Goal: Information Seeking & Learning: Learn about a topic

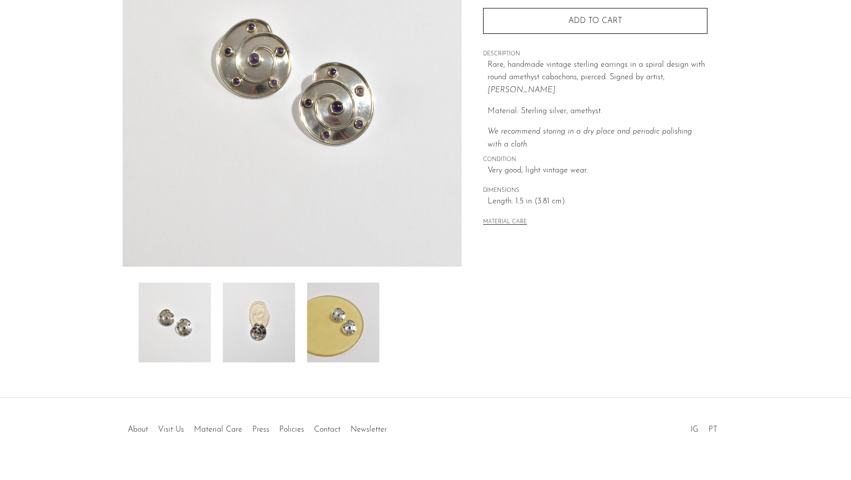
scroll to position [169, 0]
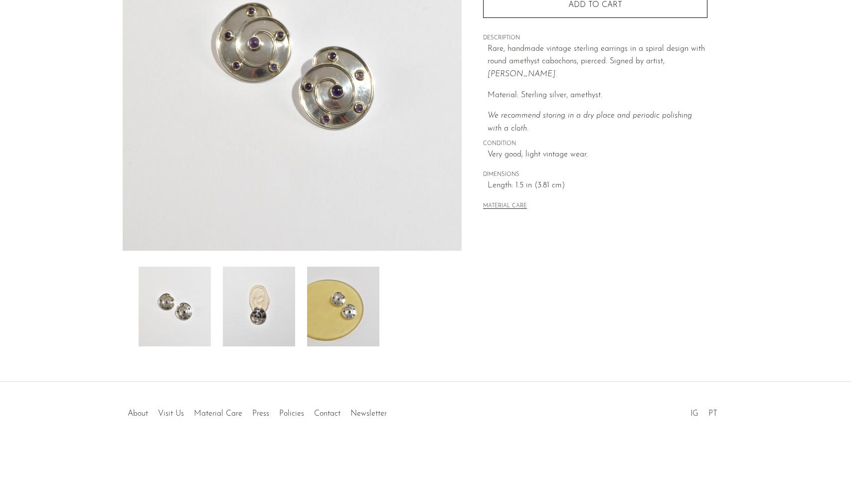
click at [347, 340] on img at bounding box center [343, 307] width 72 height 80
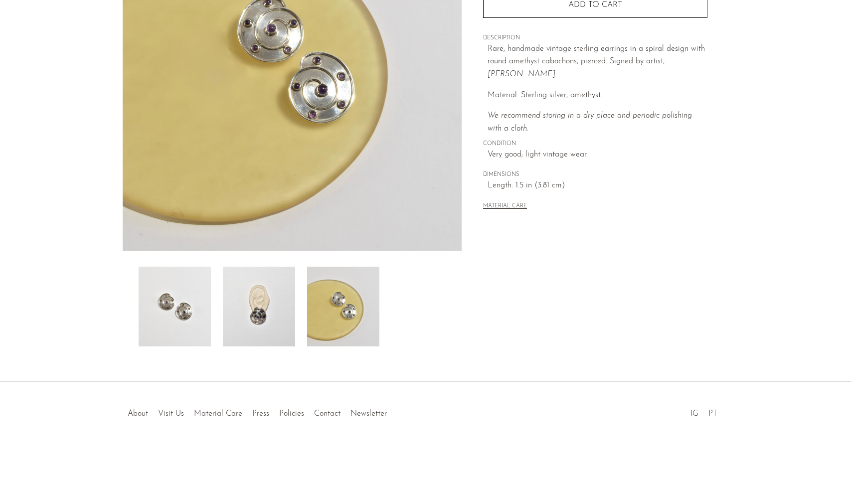
click at [271, 318] on img at bounding box center [259, 307] width 72 height 80
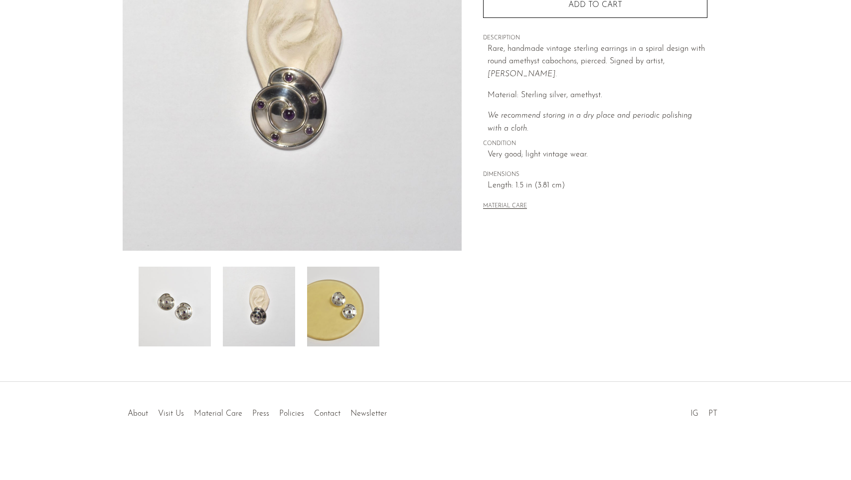
click at [844, 78] on section "Amethyst Spiral Earrings $375" at bounding box center [425, 111] width 851 height 469
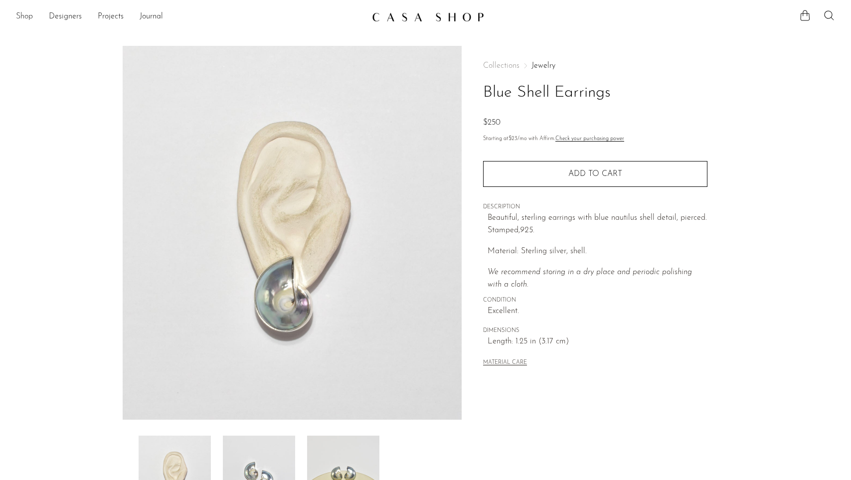
click at [23, 15] on link "Shop" at bounding box center [24, 16] width 17 height 13
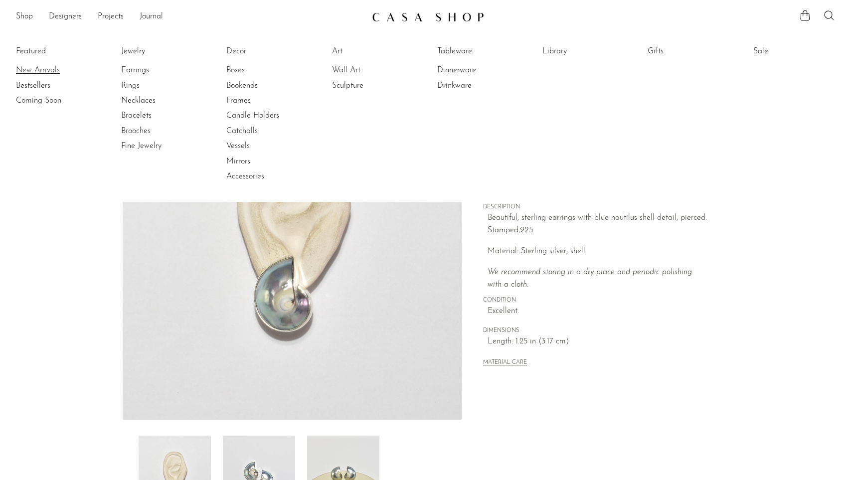
click at [36, 69] on link "New Arrivals" at bounding box center [53, 70] width 75 height 11
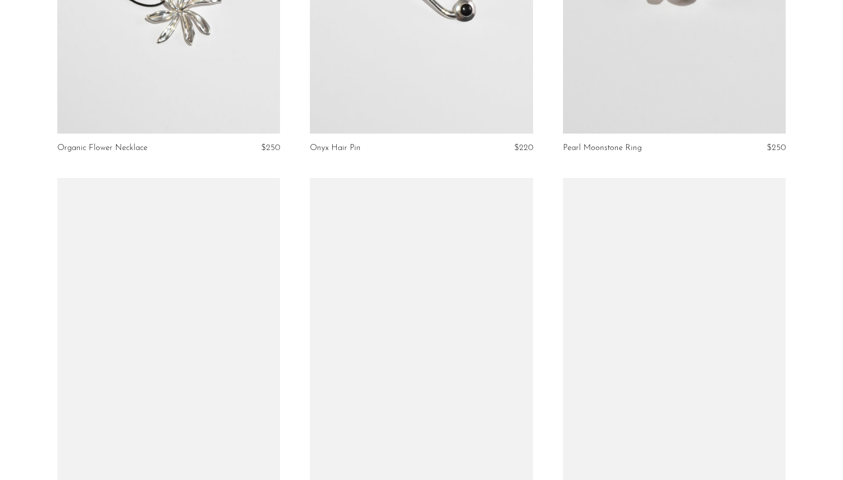
scroll to position [1380, 0]
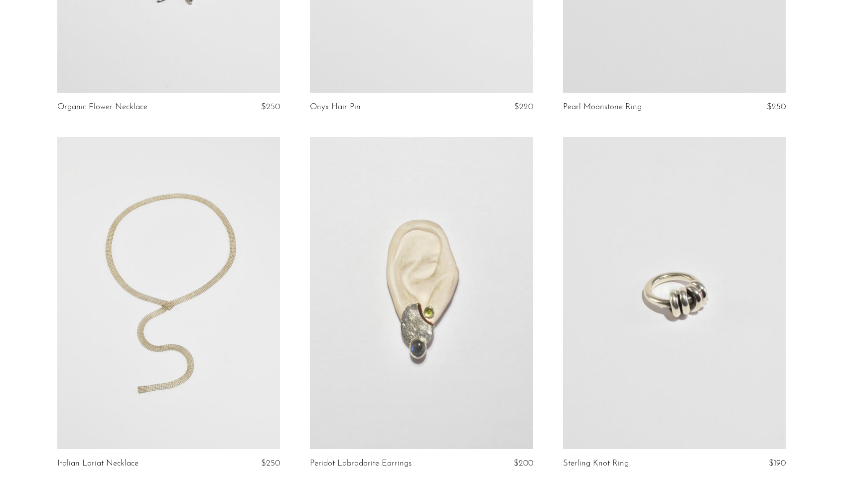
click at [442, 351] on link at bounding box center [421, 293] width 223 height 312
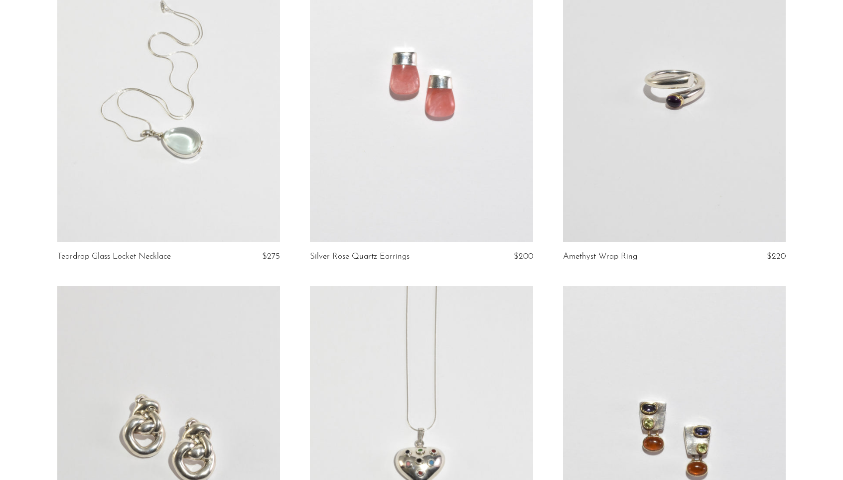
scroll to position [2760, 0]
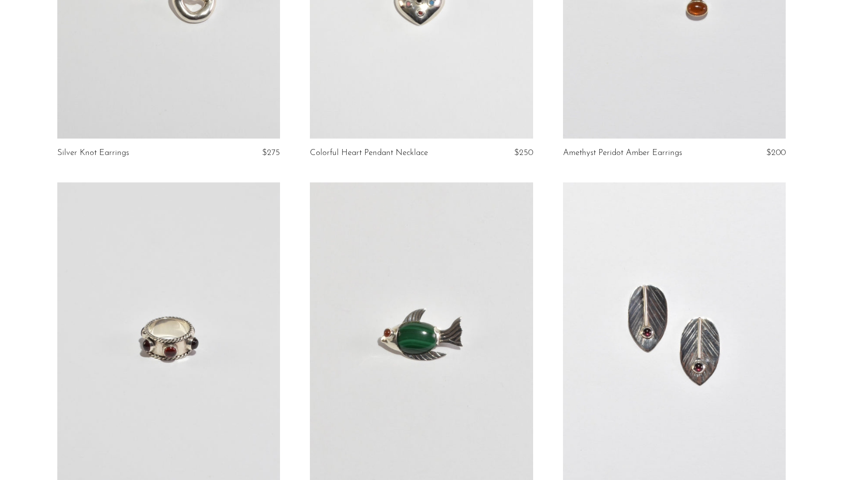
click at [410, 316] on link at bounding box center [421, 338] width 223 height 312
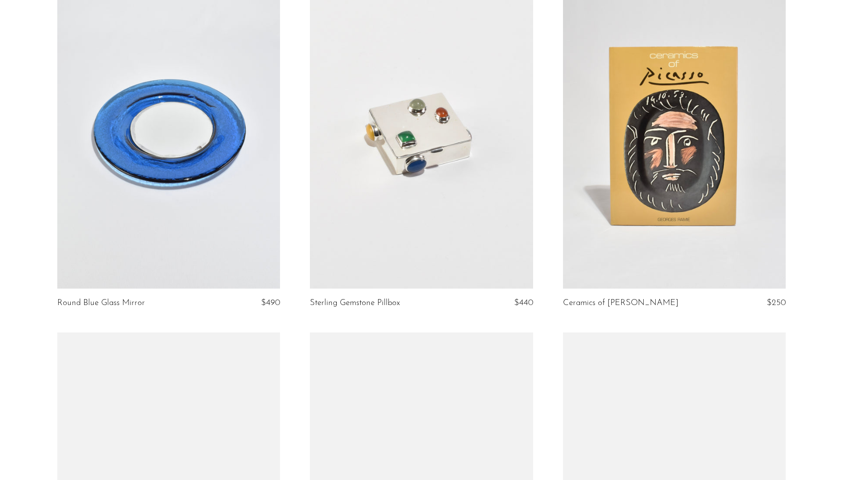
scroll to position [3679, 0]
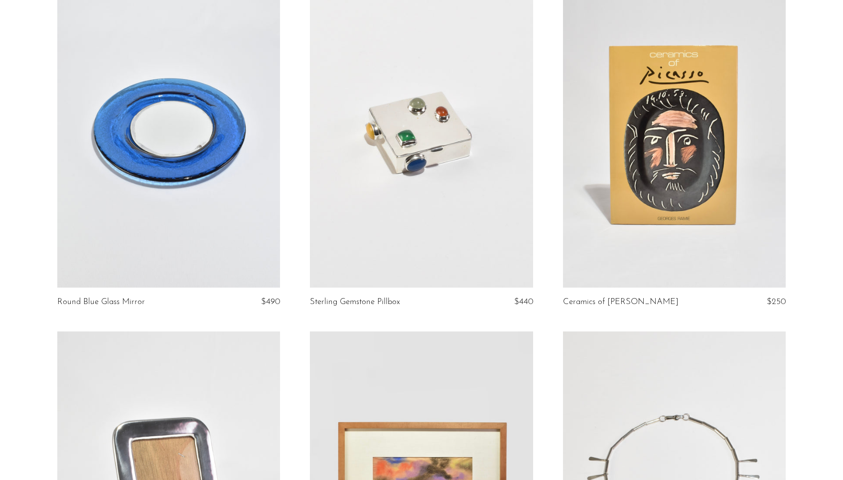
click at [602, 184] on link at bounding box center [674, 131] width 223 height 312
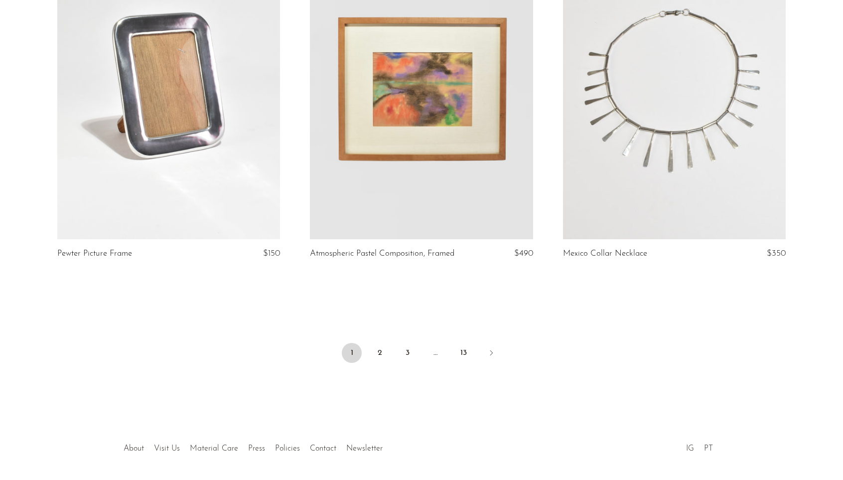
scroll to position [4116, 0]
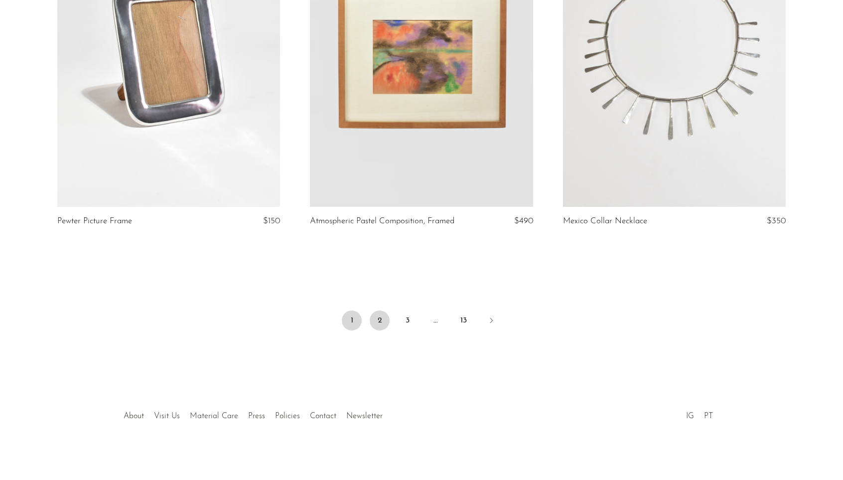
click at [381, 315] on link "2" at bounding box center [380, 320] width 20 height 20
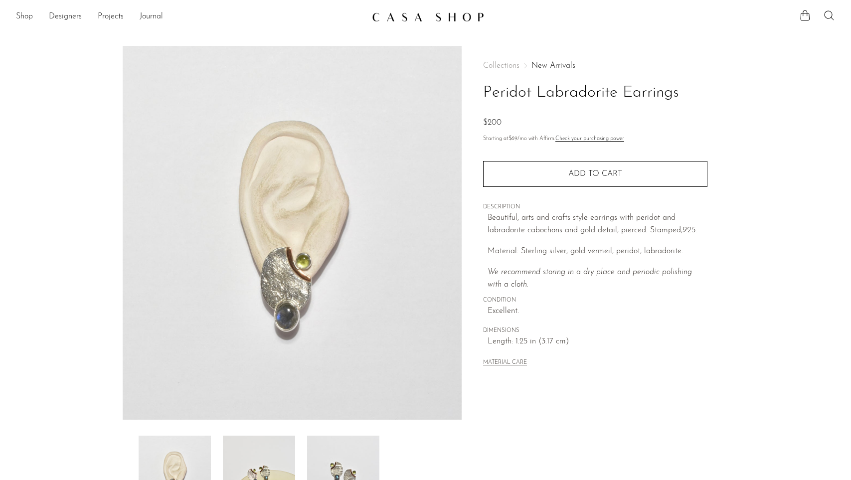
click at [273, 447] on img at bounding box center [259, 476] width 72 height 80
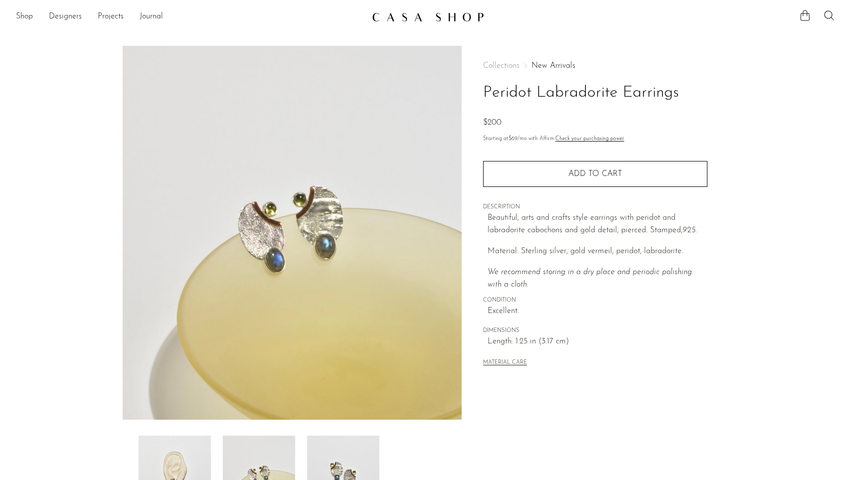
click at [348, 462] on img at bounding box center [343, 476] width 72 height 80
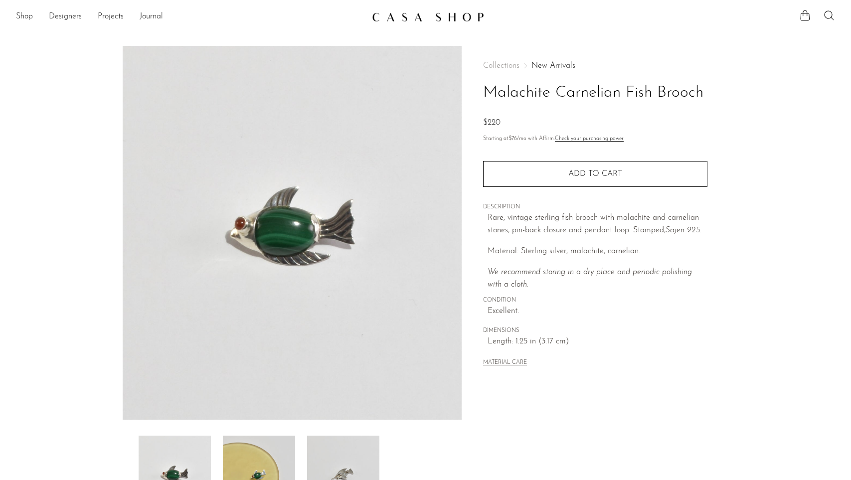
click at [261, 450] on img at bounding box center [259, 476] width 72 height 80
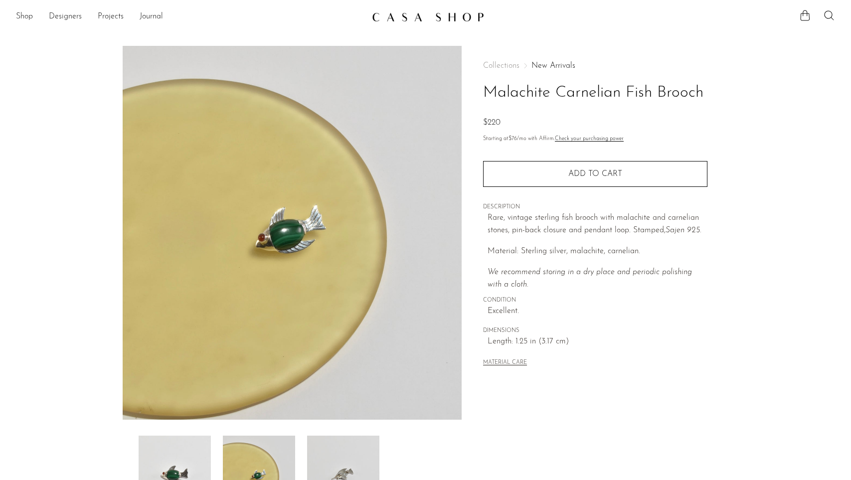
click at [338, 462] on img at bounding box center [343, 476] width 72 height 80
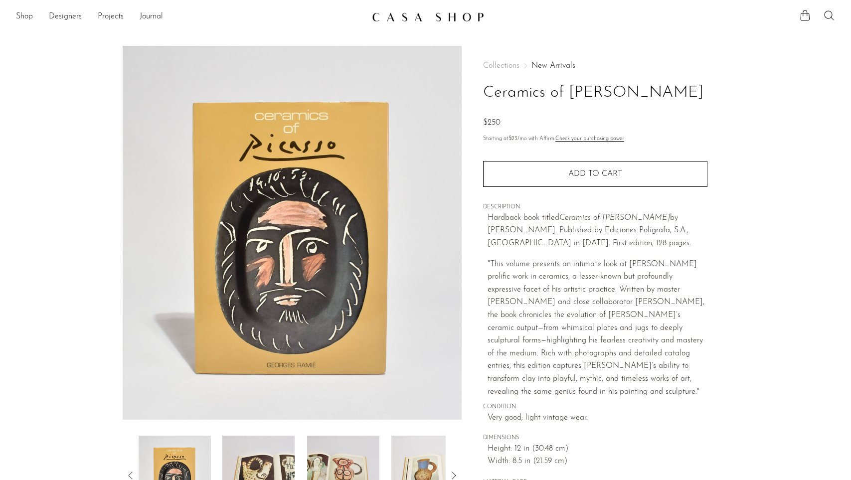
click at [271, 454] on img at bounding box center [258, 476] width 72 height 80
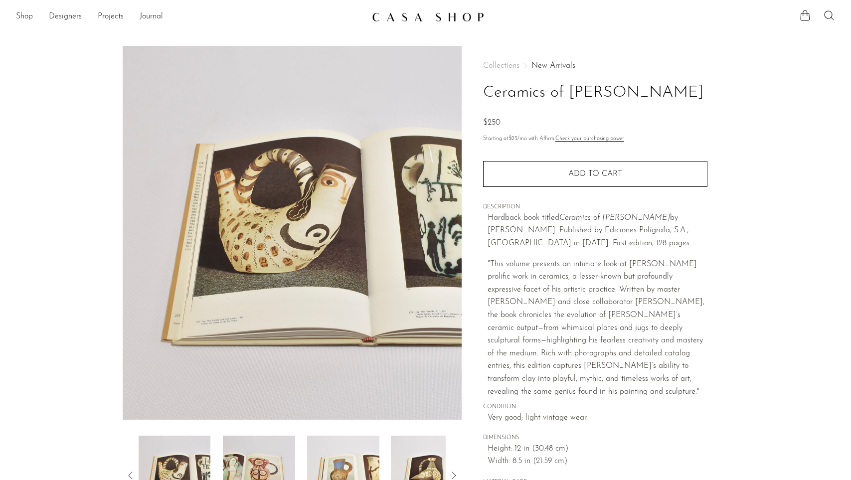
click at [329, 455] on img at bounding box center [343, 476] width 72 height 80
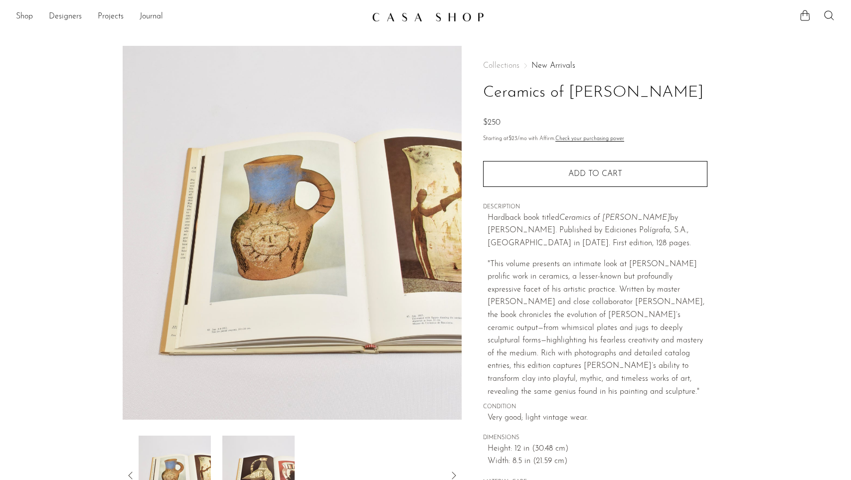
click at [265, 466] on img at bounding box center [258, 476] width 72 height 80
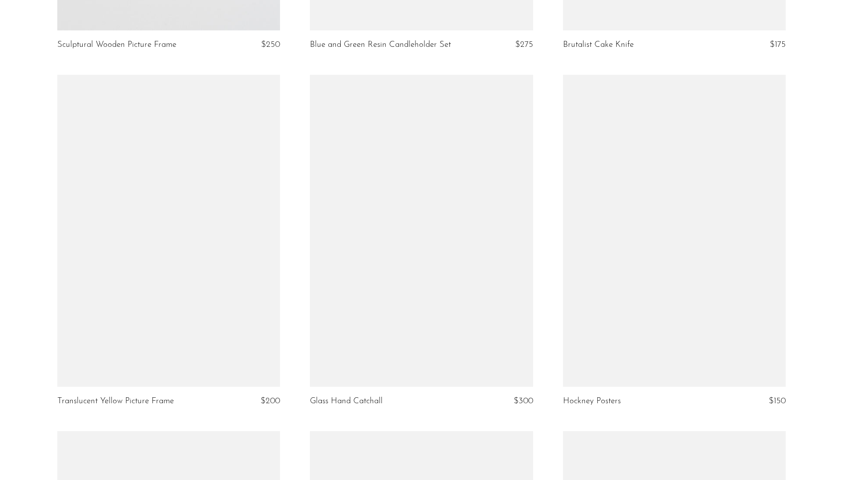
scroll to position [1840, 0]
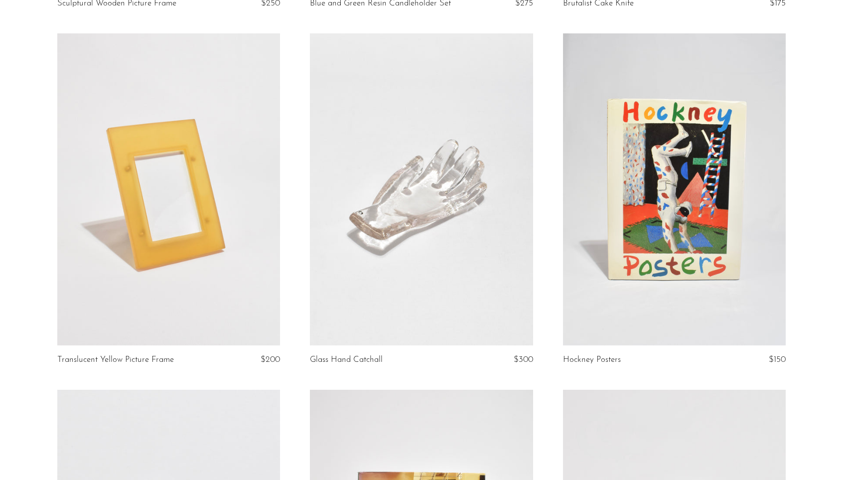
click at [421, 224] on link at bounding box center [421, 189] width 223 height 312
click at [652, 257] on link at bounding box center [674, 189] width 223 height 312
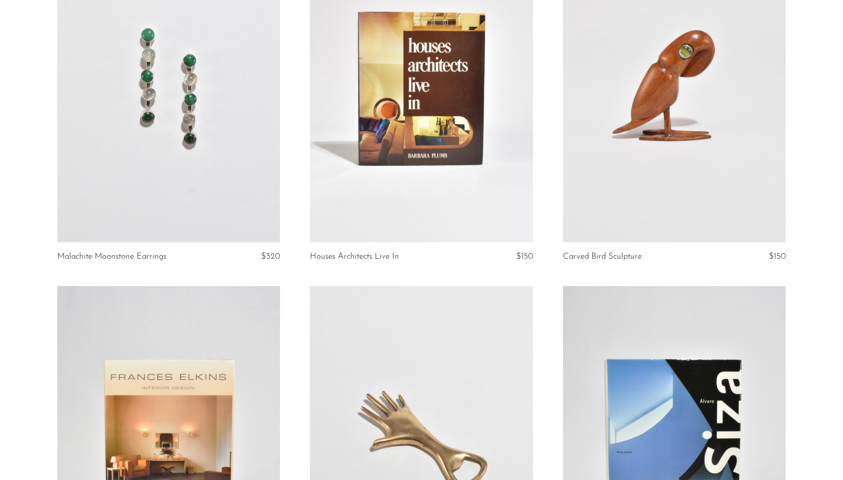
click at [185, 423] on link at bounding box center [168, 442] width 223 height 312
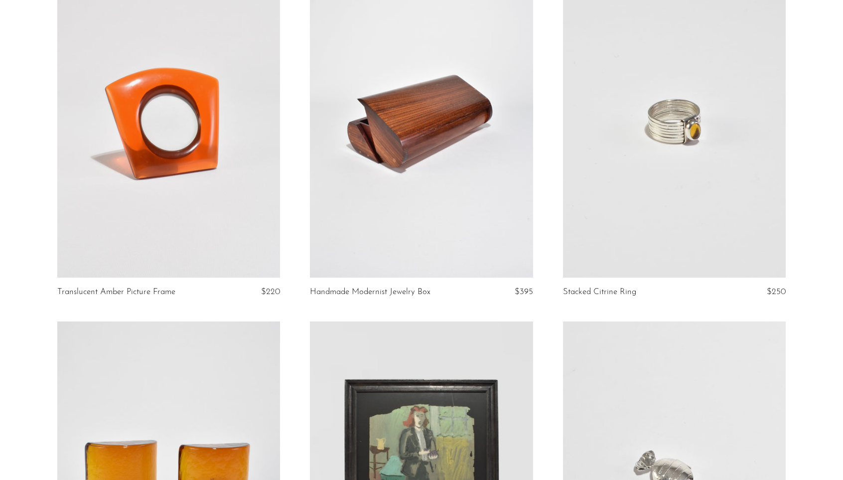
scroll to position [2983, 0]
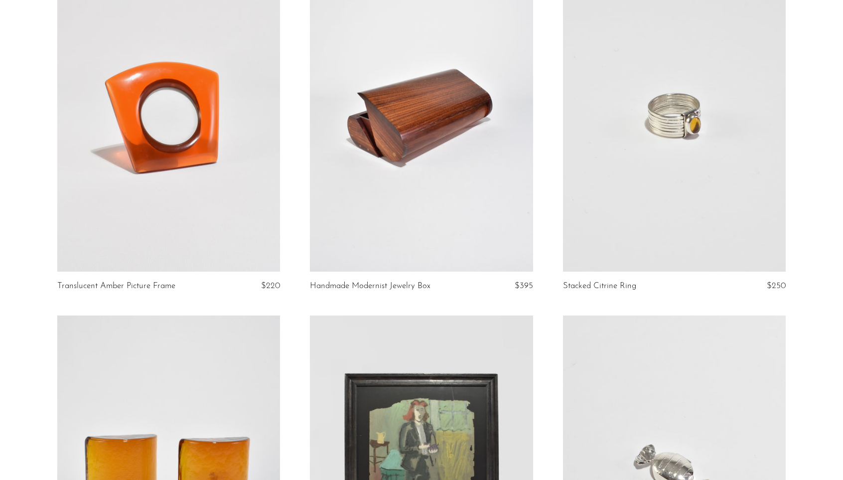
click at [405, 197] on link at bounding box center [421, 115] width 223 height 312
click at [651, 167] on link at bounding box center [674, 115] width 223 height 312
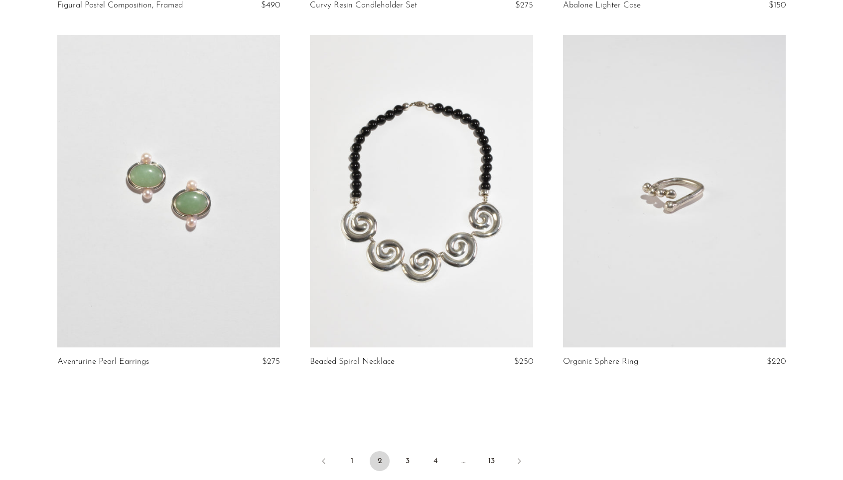
scroll to position [3978, 0]
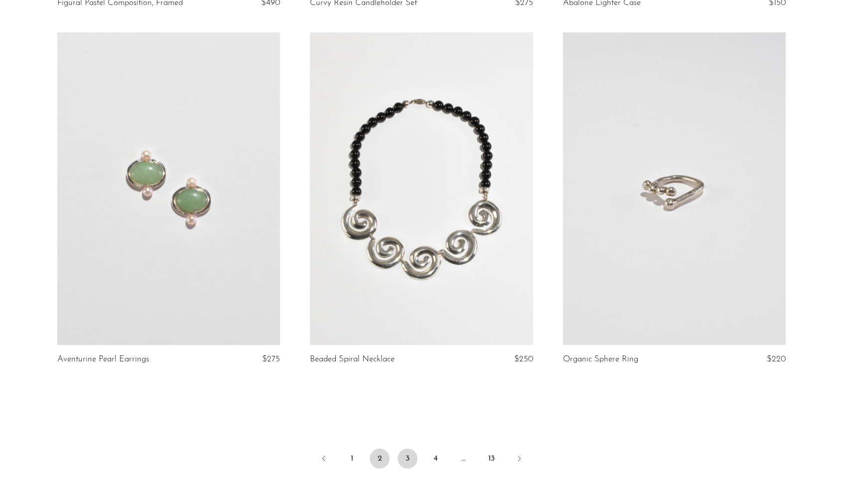
click at [407, 455] on link "3" at bounding box center [408, 458] width 20 height 20
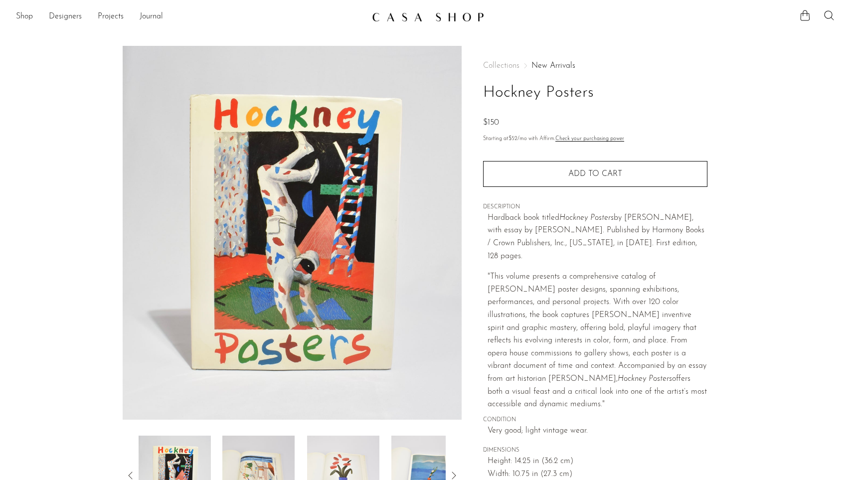
click at [267, 465] on img at bounding box center [258, 476] width 72 height 80
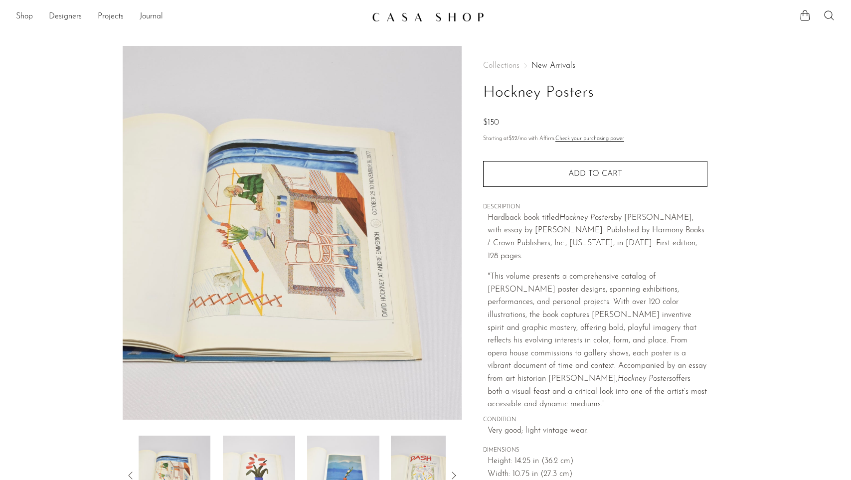
click at [282, 462] on img at bounding box center [259, 476] width 72 height 80
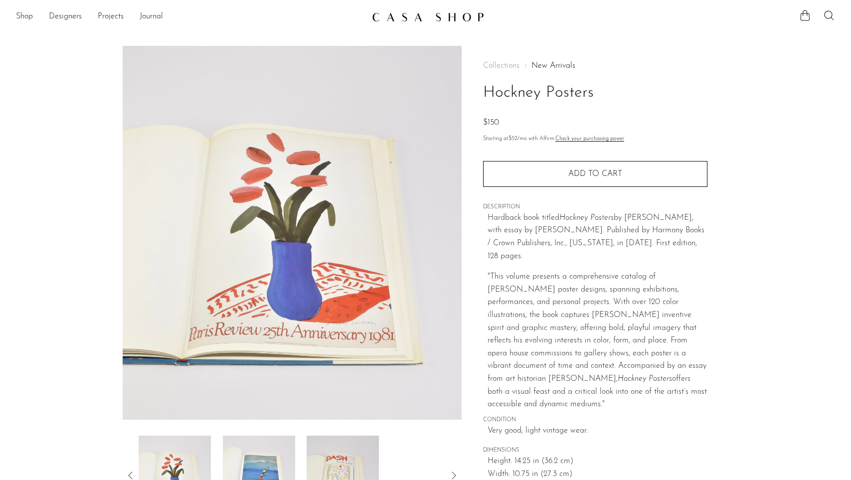
click at [282, 462] on img at bounding box center [259, 476] width 72 height 80
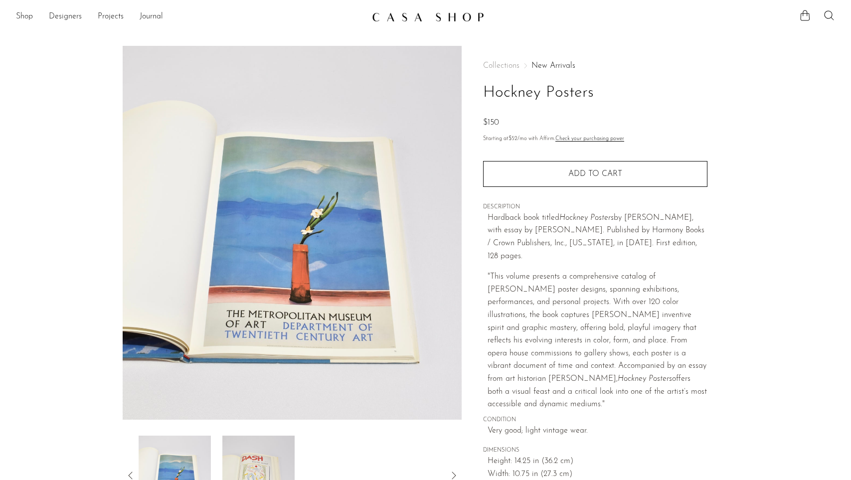
click at [282, 462] on img at bounding box center [259, 476] width 72 height 80
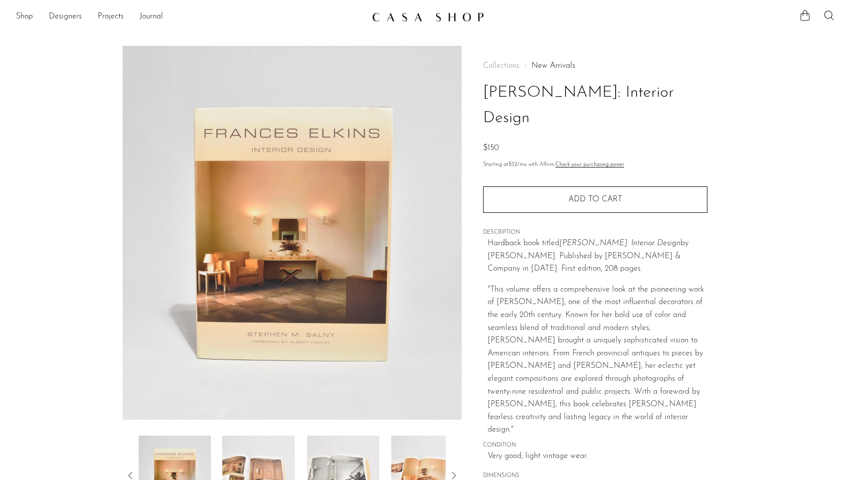
click at [255, 460] on img at bounding box center [258, 476] width 72 height 80
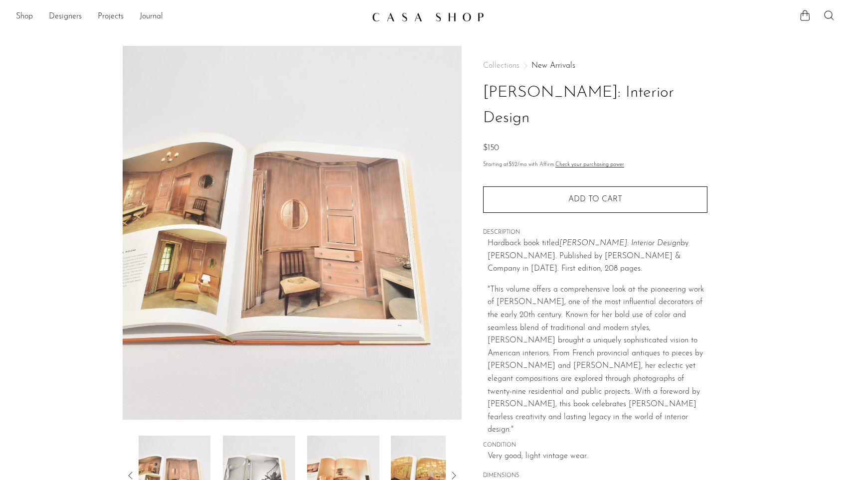
click at [276, 462] on img at bounding box center [259, 476] width 72 height 80
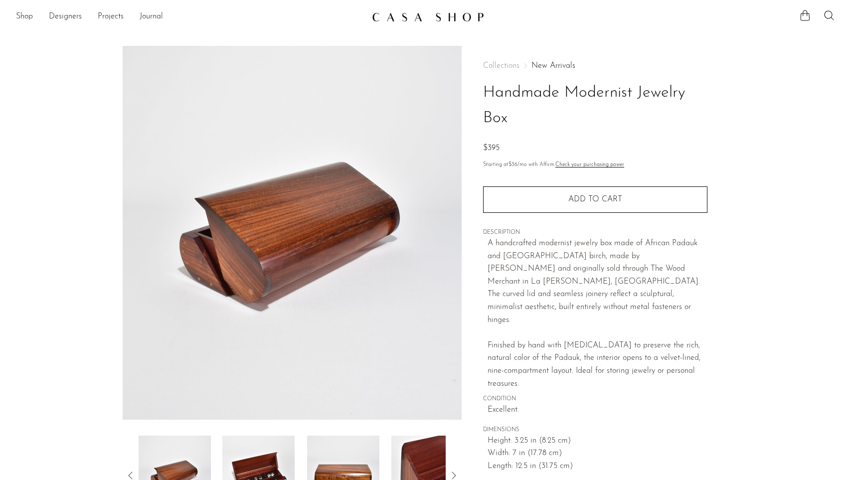
click at [259, 470] on img at bounding box center [258, 476] width 72 height 80
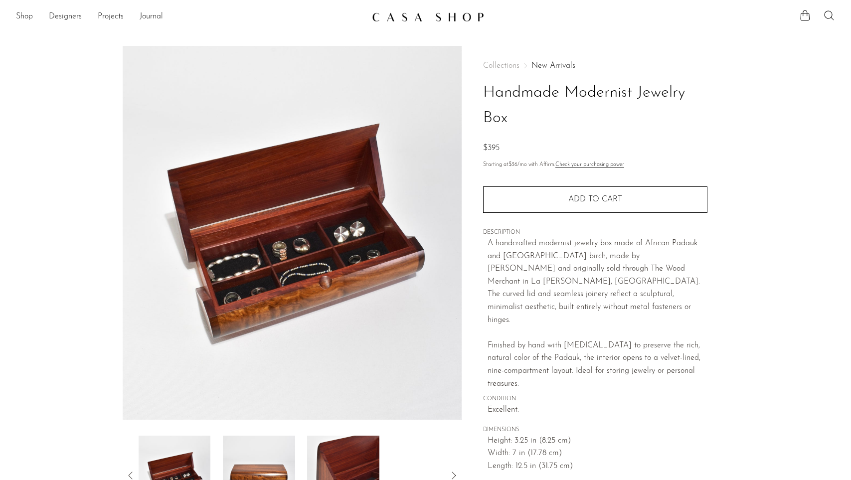
click at [269, 470] on img at bounding box center [259, 476] width 72 height 80
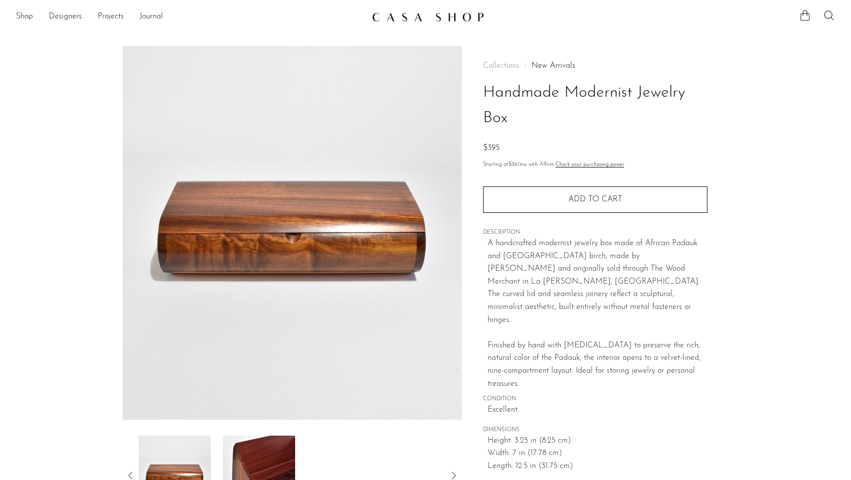
click at [285, 468] on img at bounding box center [258, 476] width 72 height 80
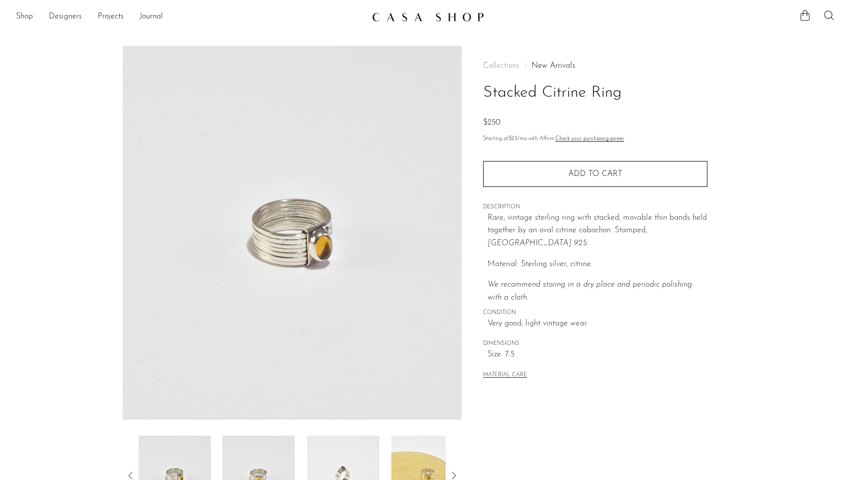
click at [343, 462] on img at bounding box center [343, 476] width 72 height 80
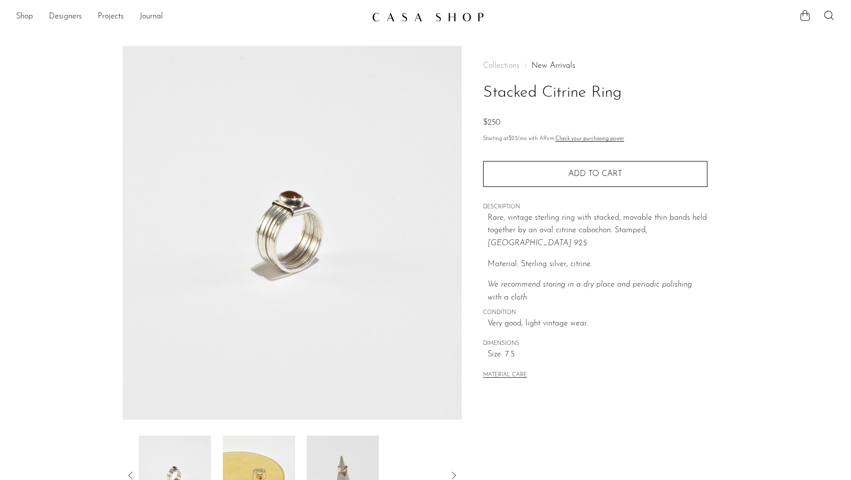
click at [364, 453] on img at bounding box center [343, 476] width 72 height 80
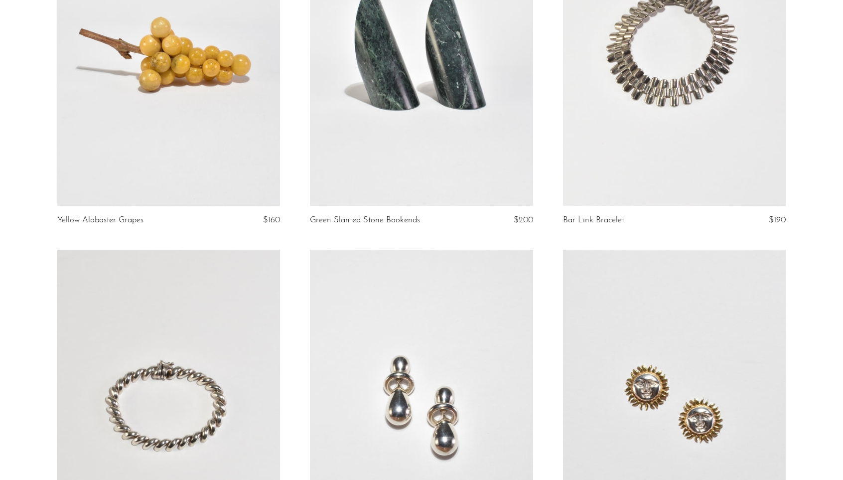
scroll to position [1380, 0]
